Goal: Contribute content: Contribute content

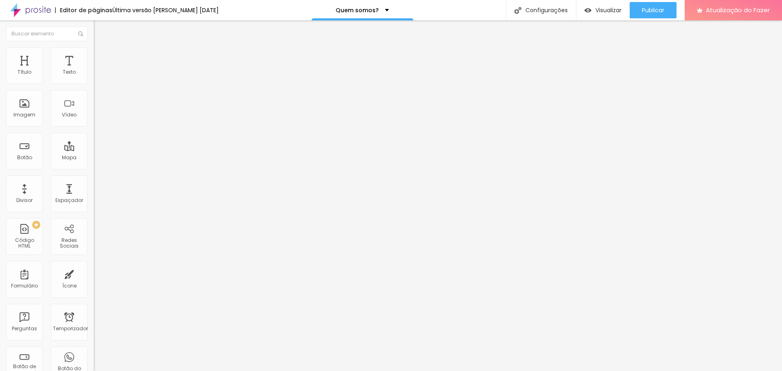
click at [106, 86] on font "Conectar" at bounding box center [120, 81] width 29 height 9
click at [94, 58] on ul "Conteúdo Estilo Avançado" at bounding box center [141, 51] width 94 height 24
click at [94, 55] on li "Avançado" at bounding box center [141, 59] width 94 height 8
click at [94, 46] on img at bounding box center [97, 42] width 7 height 7
click at [30, 99] on div "Imagem" at bounding box center [24, 108] width 37 height 37
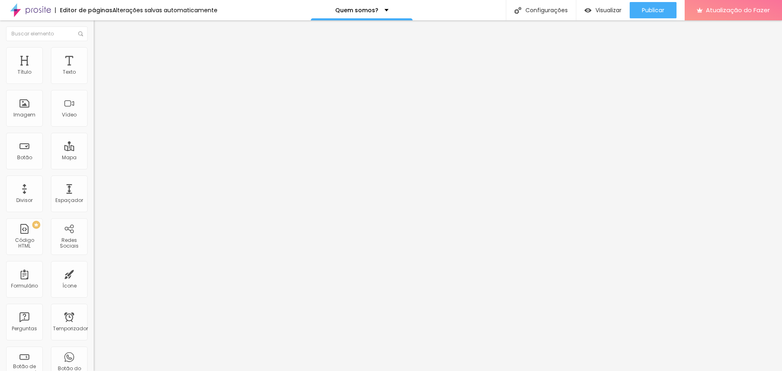
click at [99, 70] on font "Adicionar imagem" at bounding box center [123, 66] width 48 height 7
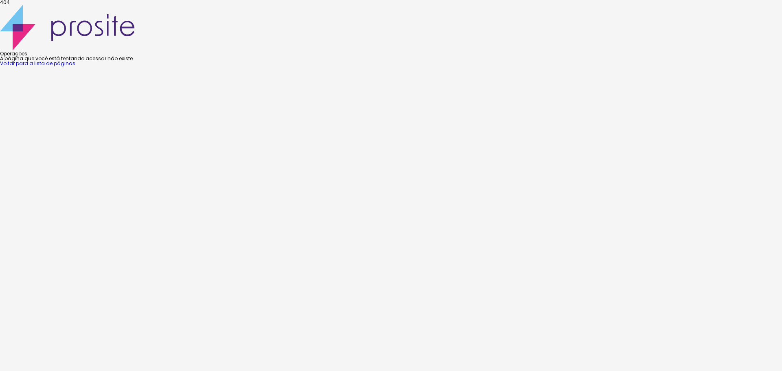
click at [262, 66] on div "404 Operações A página que você está tentando acessar não existe Voltar para a …" at bounding box center [391, 33] width 782 height 66
click at [378, 66] on div "404 Operações A página que você está tentando acessar não existe Voltar para a …" at bounding box center [391, 33] width 782 height 66
click at [436, 66] on div "404 Operações A página que você está tentando acessar não existe Voltar para a …" at bounding box center [391, 33] width 782 height 66
click at [75, 67] on font "Voltar para a lista de páginas" at bounding box center [37, 63] width 75 height 7
click at [427, 66] on div "Operações A página que você está tentando acessar não existe Voltar para a list…" at bounding box center [391, 35] width 782 height 61
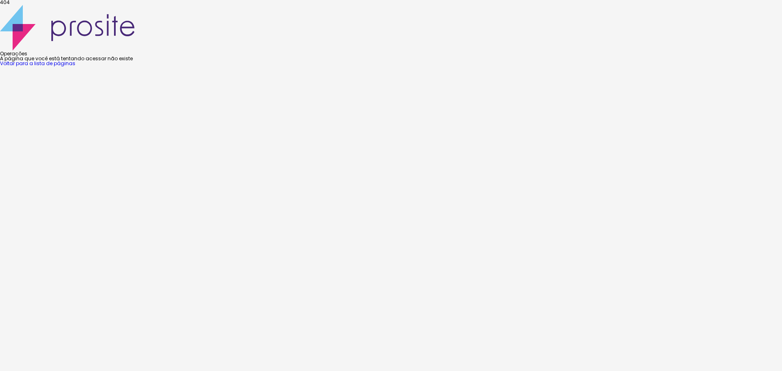
drag, startPoint x: 431, startPoint y: 226, endPoint x: 434, endPoint y: 231, distance: 6.1
click at [75, 67] on font "Voltar para a lista de páginas" at bounding box center [37, 63] width 75 height 7
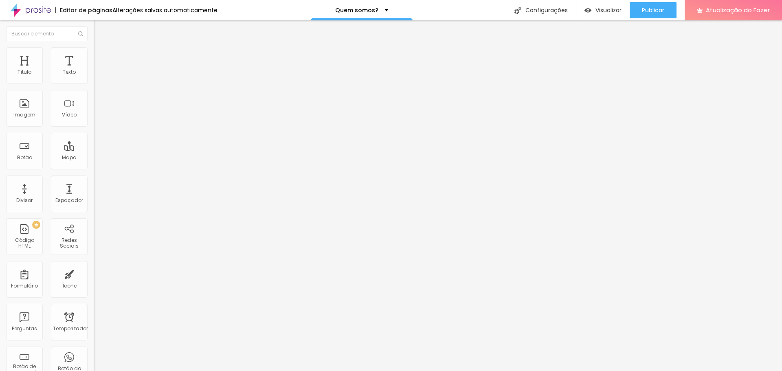
click at [99, 70] on font "Adicionar imagem" at bounding box center [123, 66] width 48 height 7
click at [600, 12] on font "Visualizar" at bounding box center [609, 10] width 26 height 8
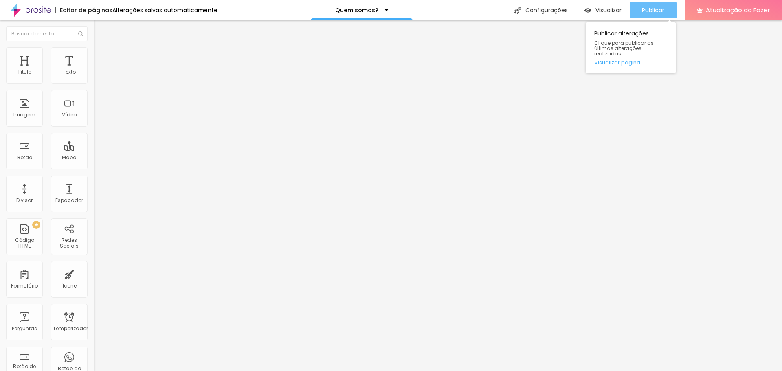
click at [659, 10] on font "Publicar" at bounding box center [653, 10] width 22 height 8
